Goal: Navigation & Orientation: Find specific page/section

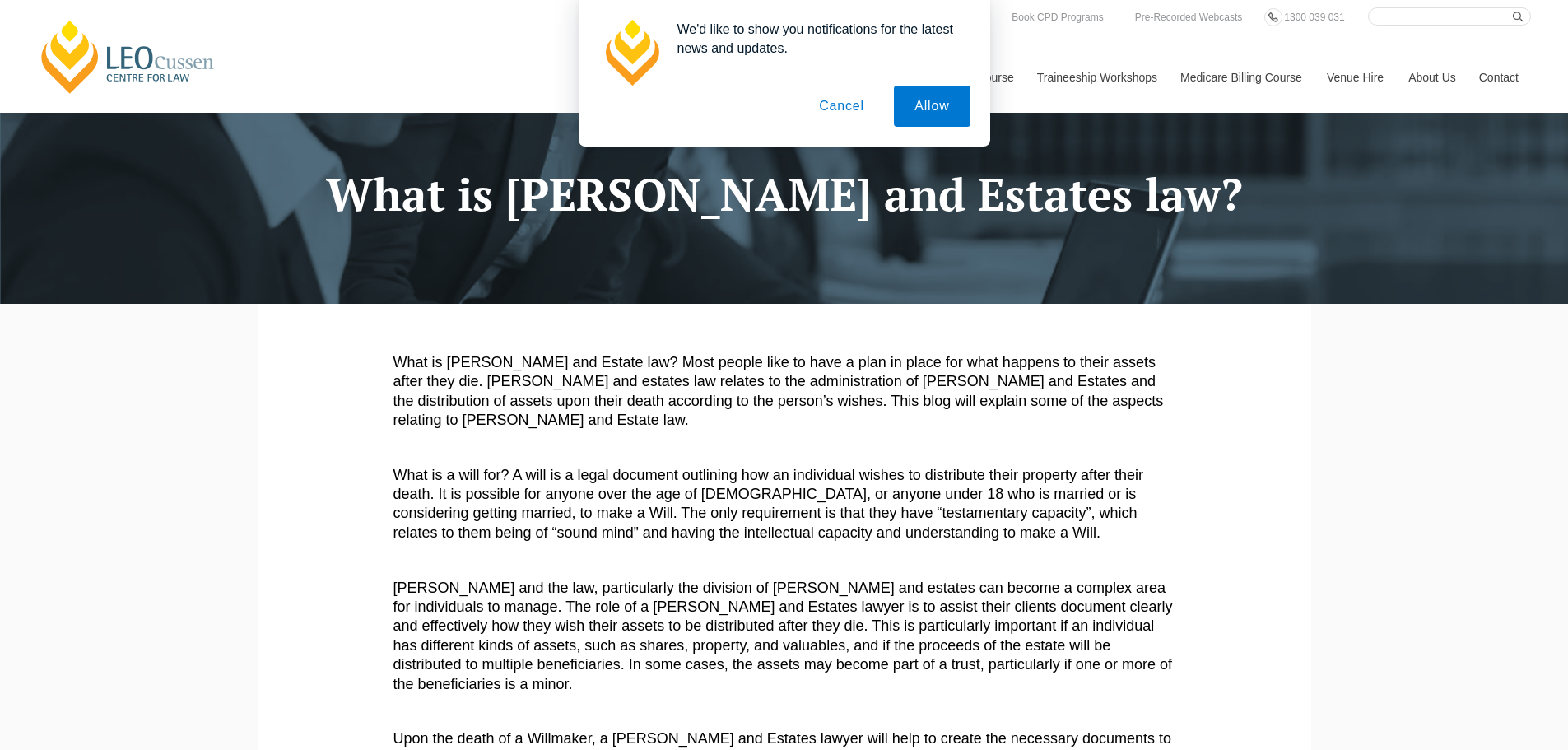
click at [834, 96] on button "Cancel" at bounding box center [841, 106] width 86 height 41
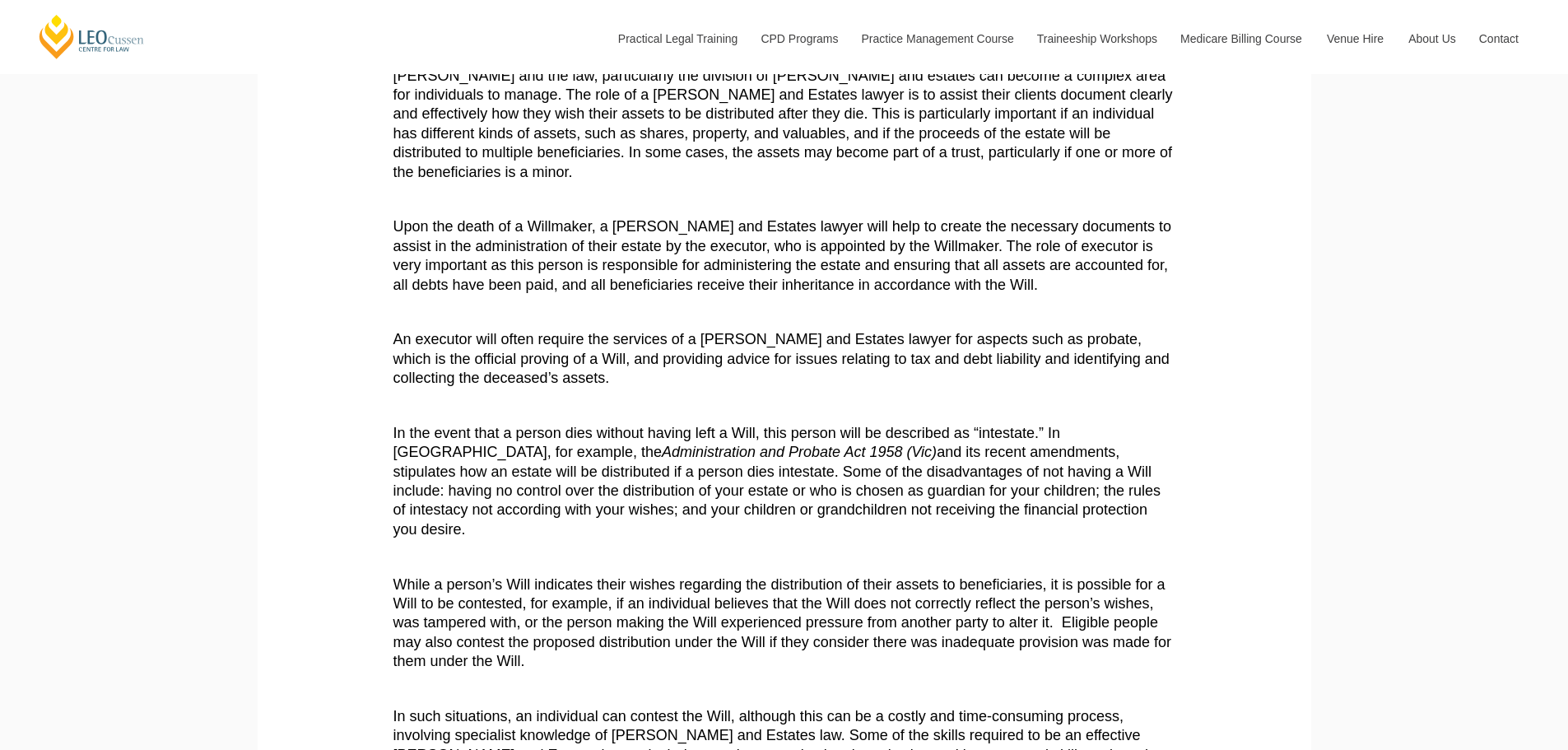
scroll to position [551, 0]
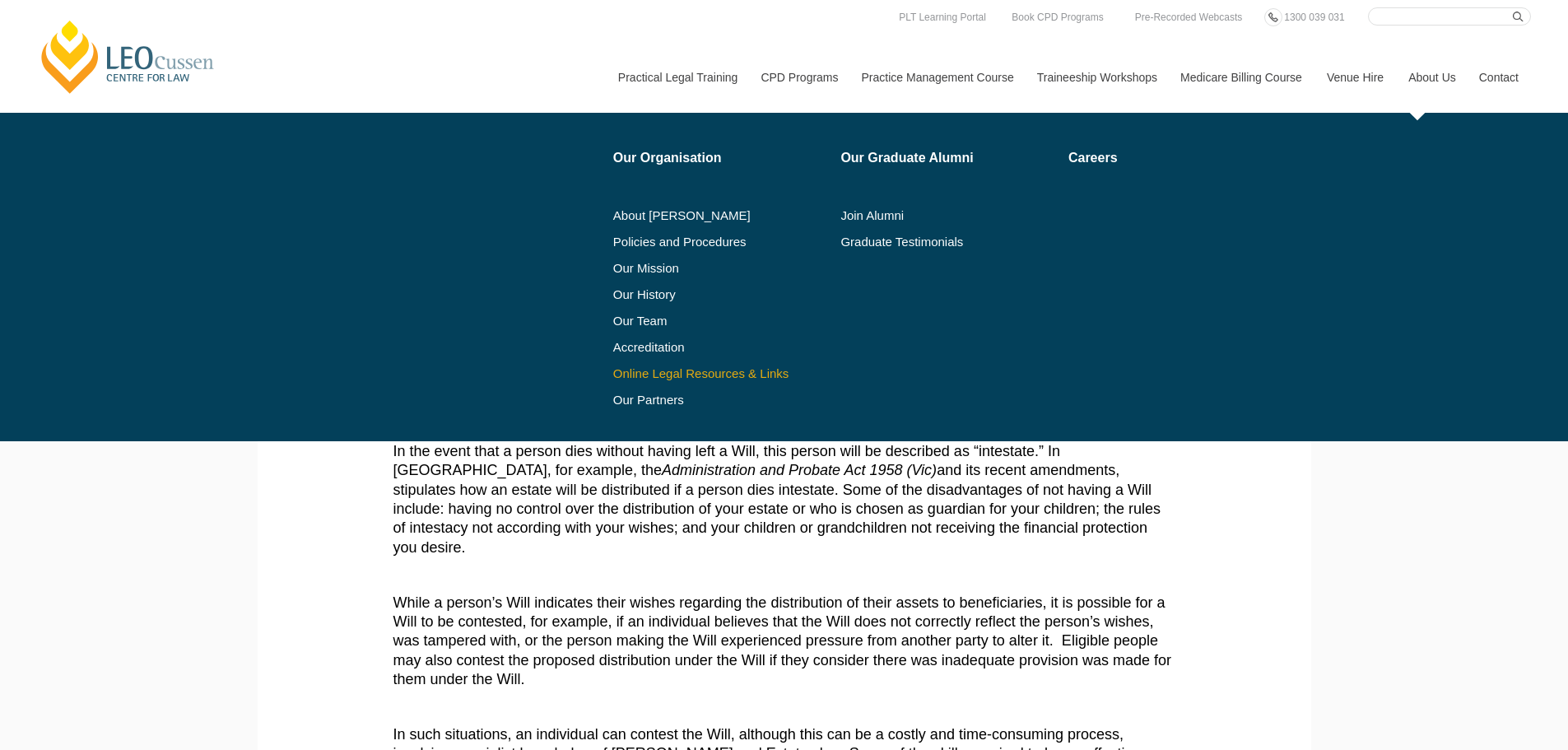
click at [695, 374] on link "Online Legal Resources & Links" at bounding box center [721, 373] width 217 height 13
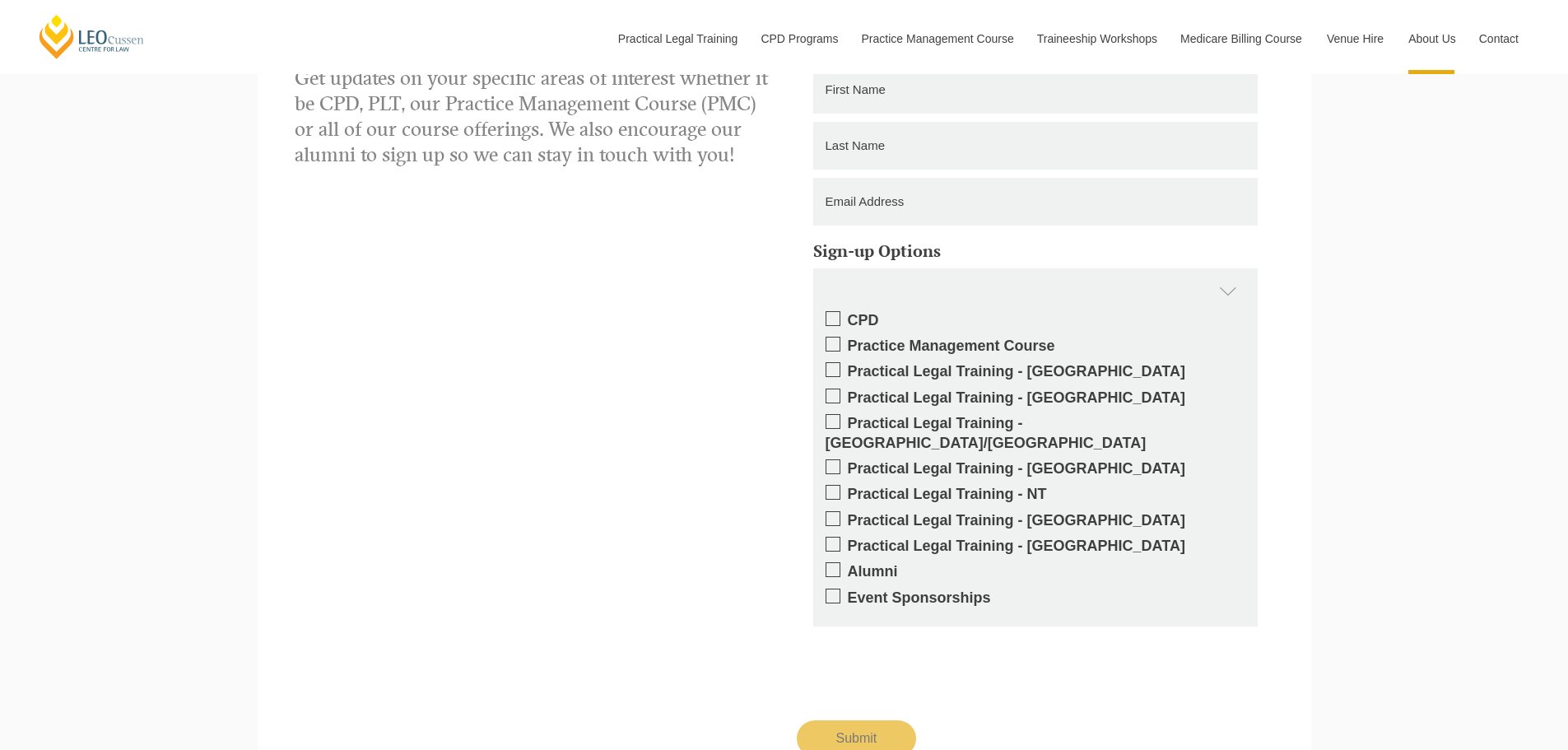
scroll to position [2386, 0]
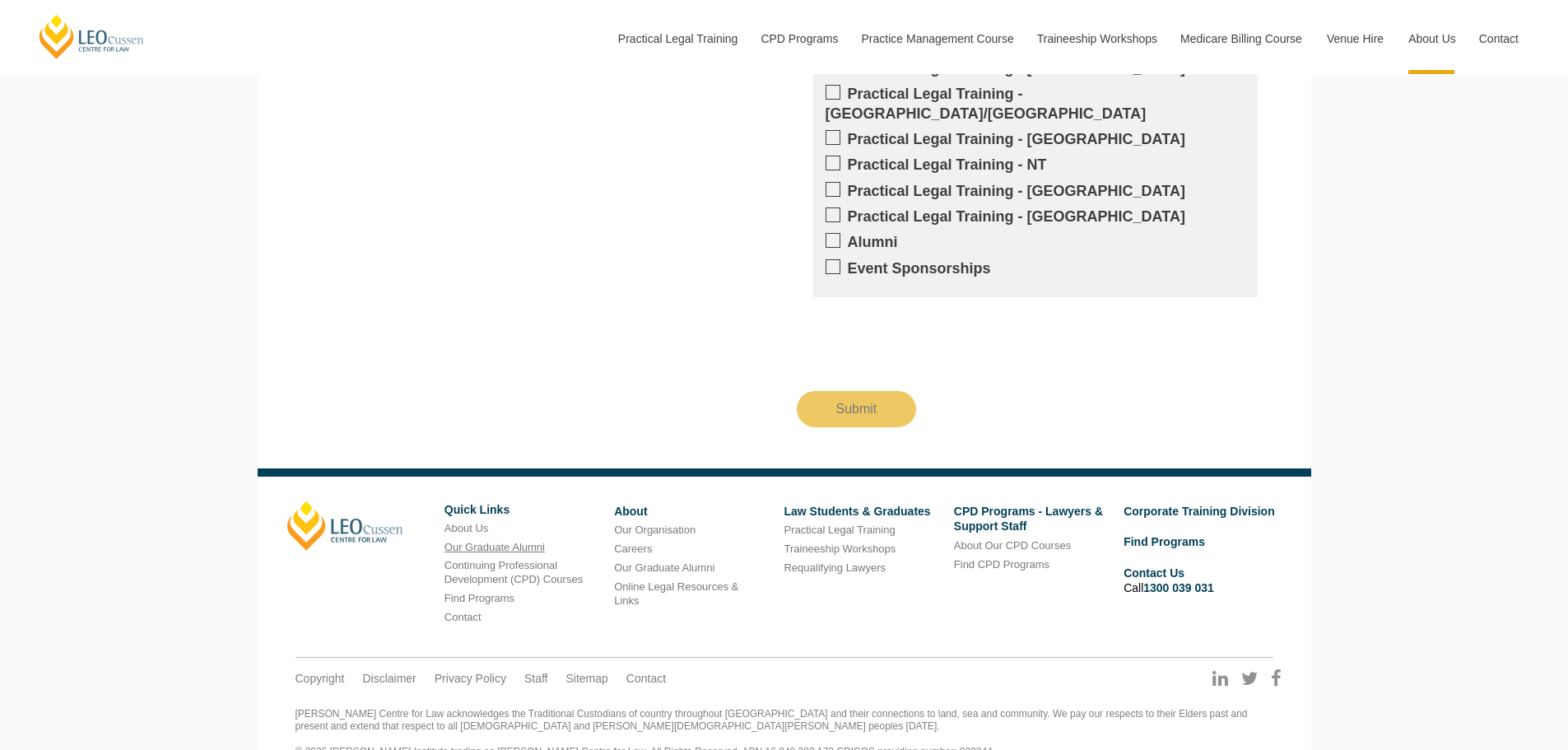
click at [480, 540] on link "Our Graduate Alumni" at bounding box center [494, 546] width 100 height 12
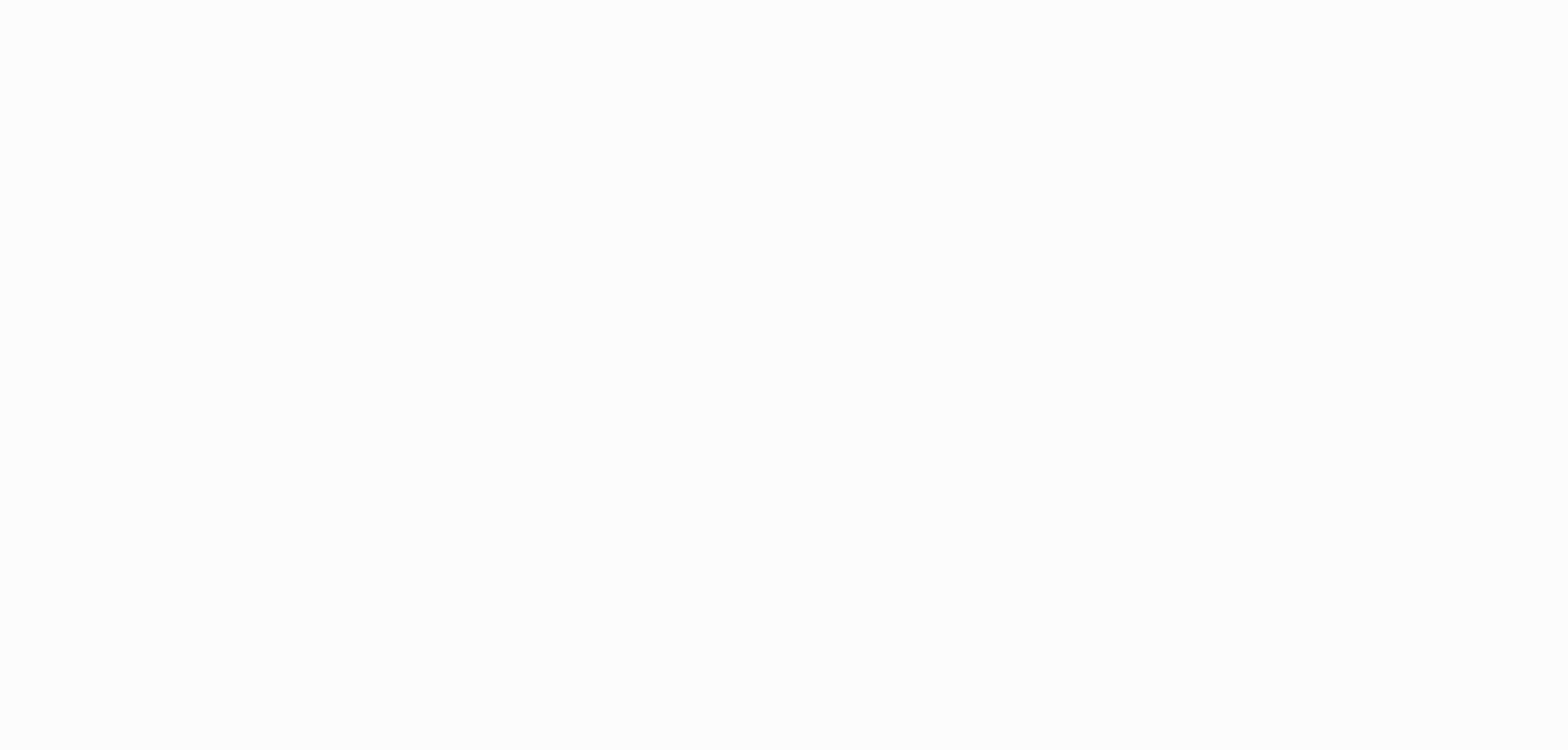
scroll to position [412, 0]
